Goal: Go to known website: Go to known website

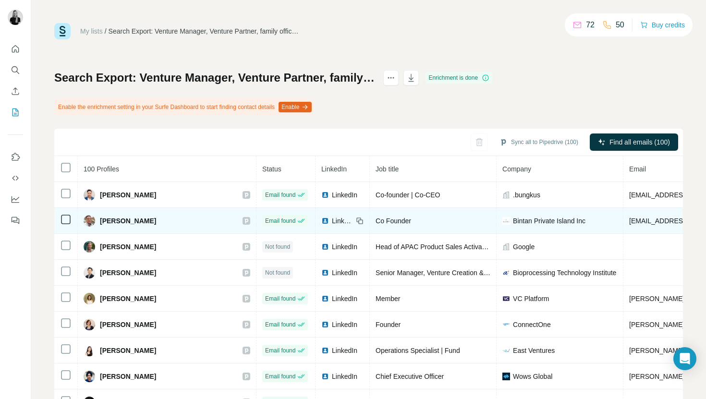
click at [332, 223] on span "LinkedIn" at bounding box center [342, 221] width 21 height 10
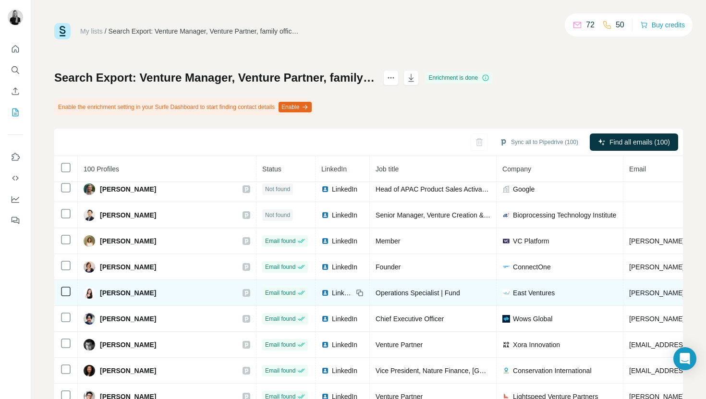
scroll to position [98, 0]
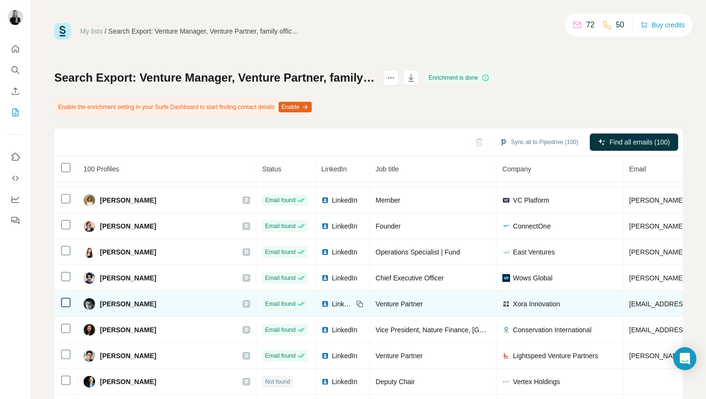
click at [332, 304] on span "LinkedIn" at bounding box center [342, 304] width 21 height 10
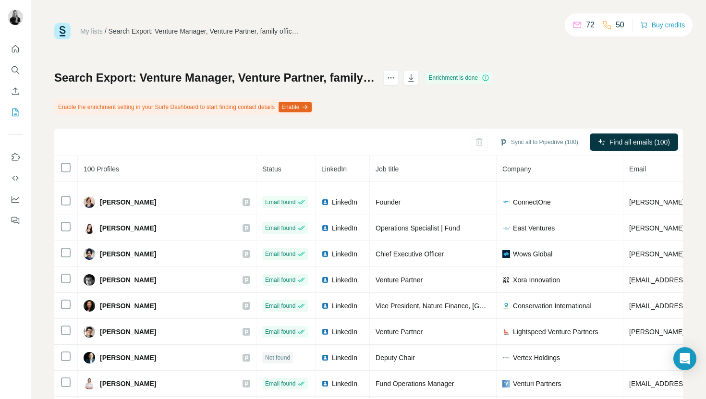
scroll to position [0, 0]
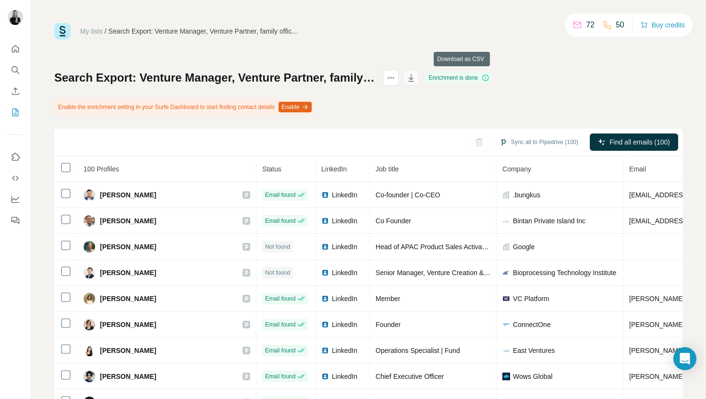
click at [416, 79] on icon "button" at bounding box center [411, 78] width 10 height 10
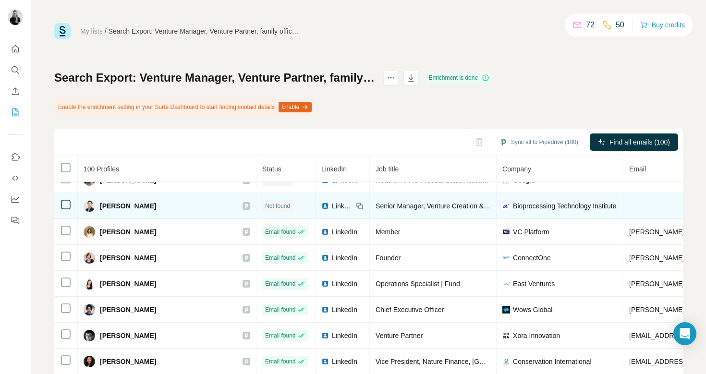
scroll to position [65, 0]
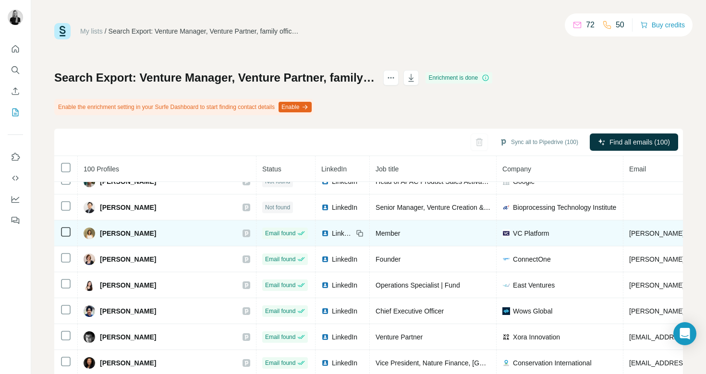
click at [332, 233] on span "LinkedIn" at bounding box center [342, 234] width 21 height 10
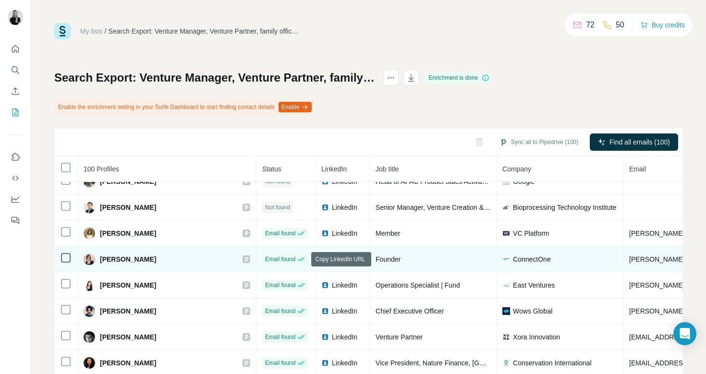
click at [356, 261] on icon at bounding box center [360, 259] width 8 height 8
click at [356, 257] on icon at bounding box center [360, 259] width 8 height 8
click at [332, 260] on span "LinkedIn" at bounding box center [342, 260] width 21 height 10
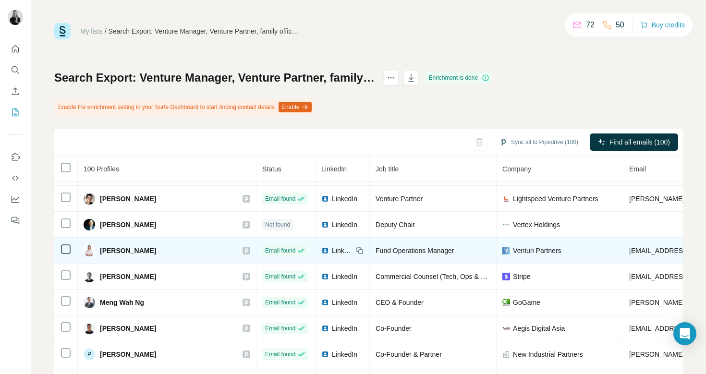
scroll to position [255, 0]
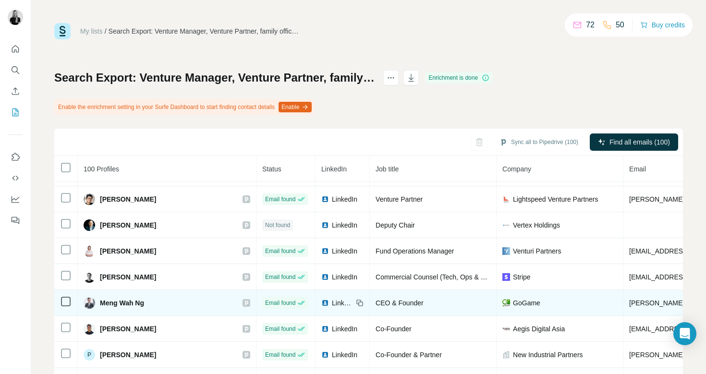
click at [332, 305] on span "LinkedIn" at bounding box center [342, 303] width 21 height 10
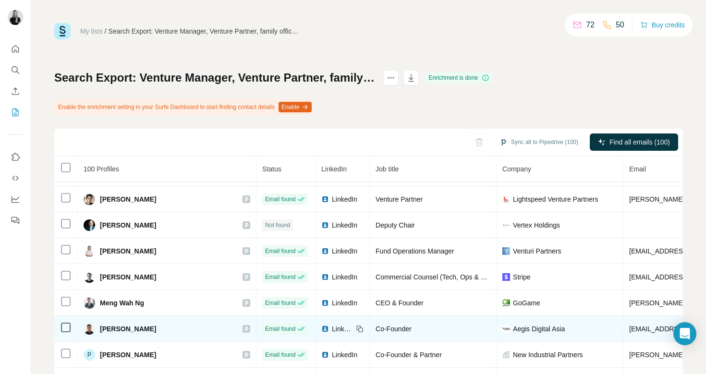
scroll to position [278, 0]
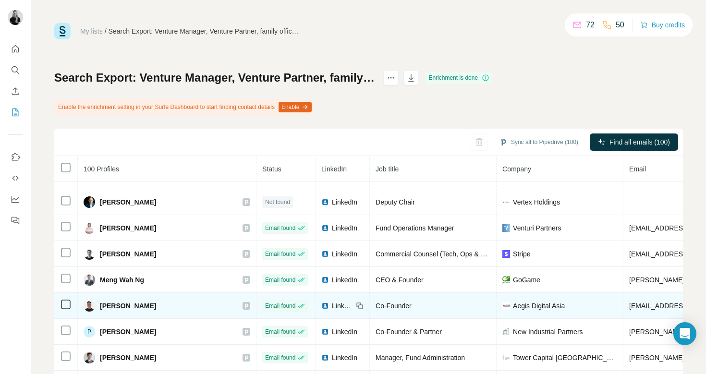
click at [332, 304] on span "LinkedIn" at bounding box center [342, 306] width 21 height 10
